Goal: Task Accomplishment & Management: Use online tool/utility

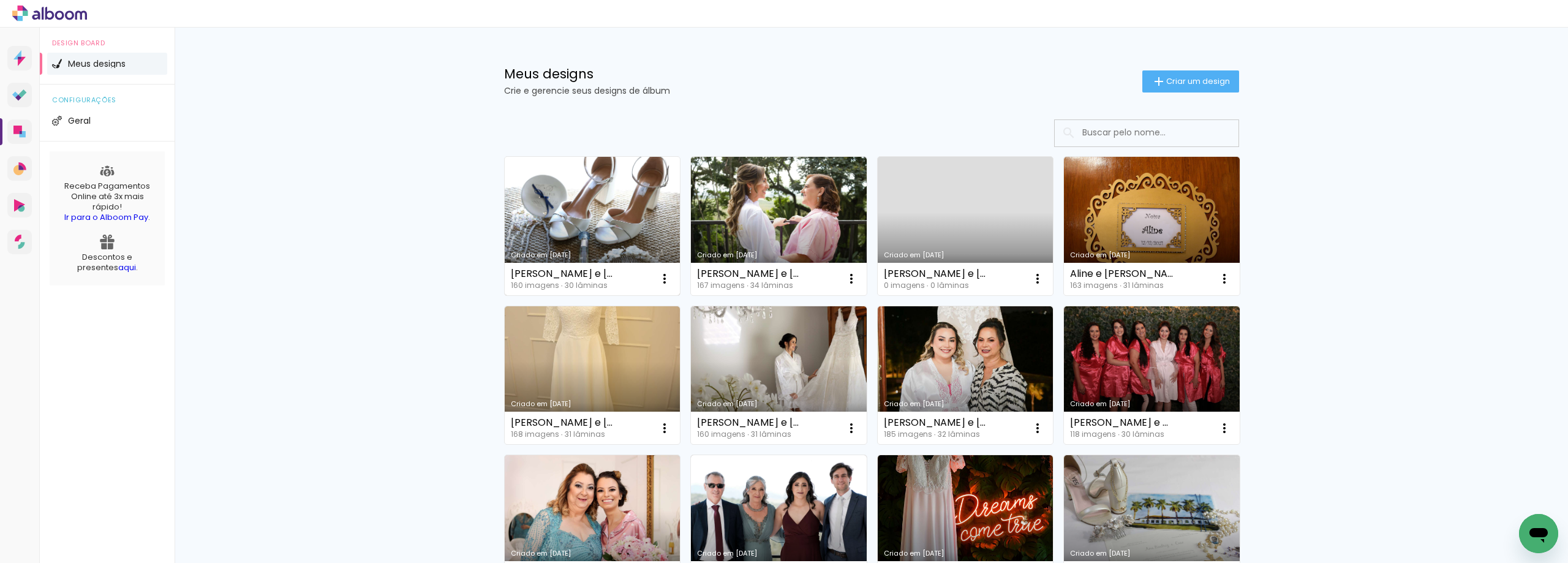
click at [594, 202] on link "Criado em [DATE]" at bounding box center [593, 225] width 176 height 138
